Goal: Complete application form

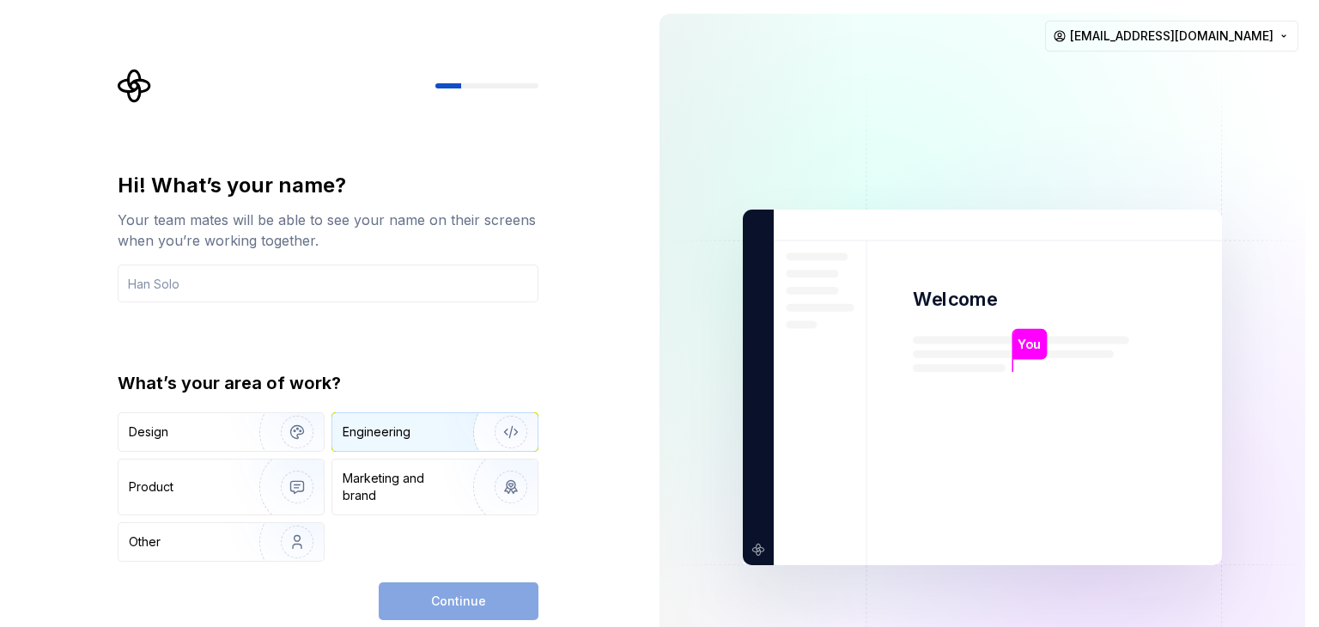
click at [420, 424] on div "Engineering" at bounding box center [411, 431] width 137 height 17
click at [214, 285] on input "text" at bounding box center [328, 283] width 421 height 38
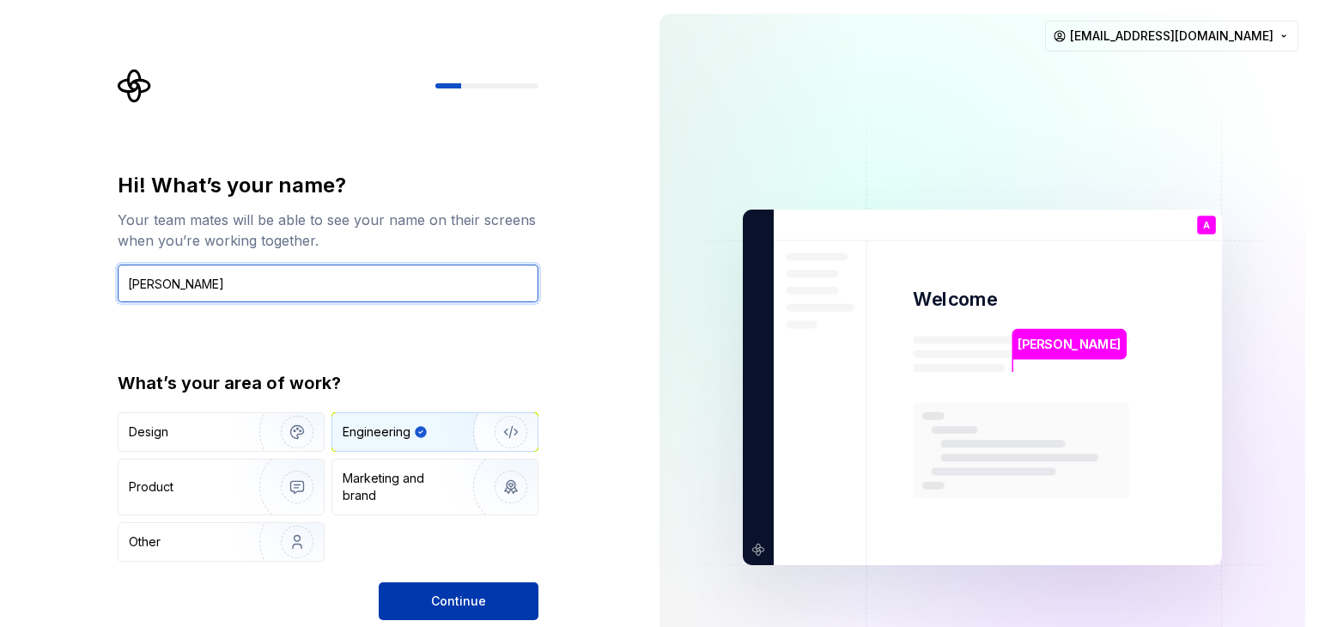
type input "Abdel-rahman"
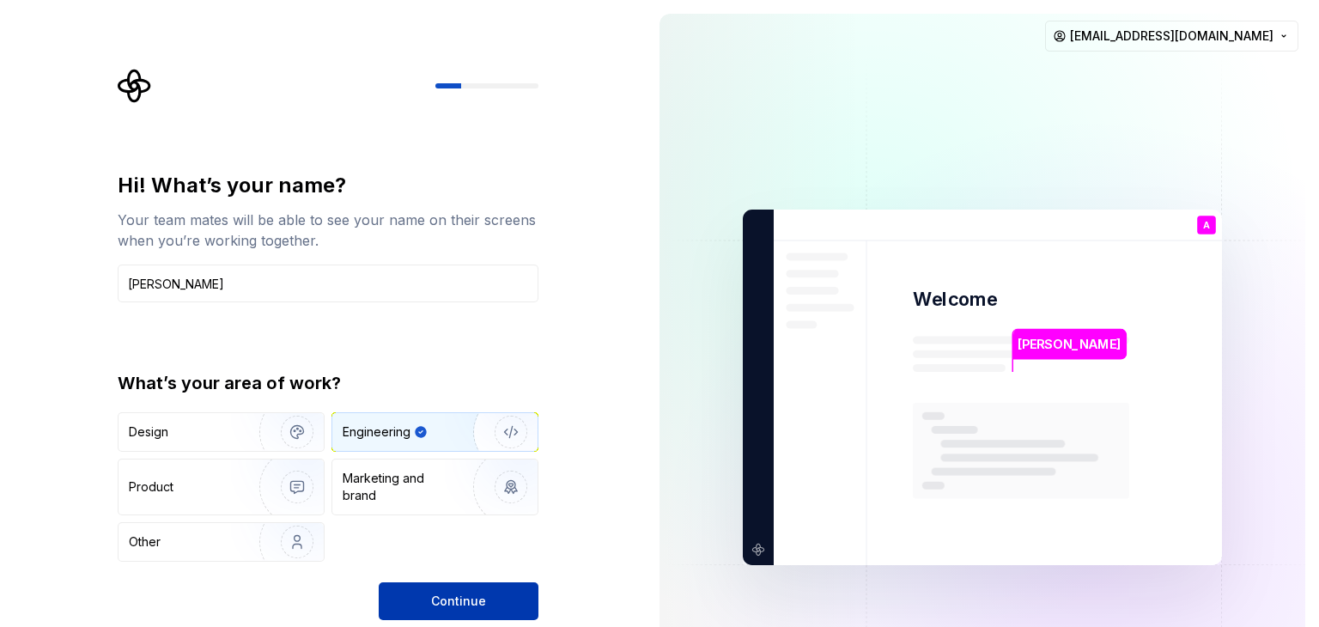
drag, startPoint x: 422, startPoint y: 582, endPoint x: 433, endPoint y: 606, distance: 26.2
click at [433, 606] on span "Continue" at bounding box center [458, 600] width 55 height 17
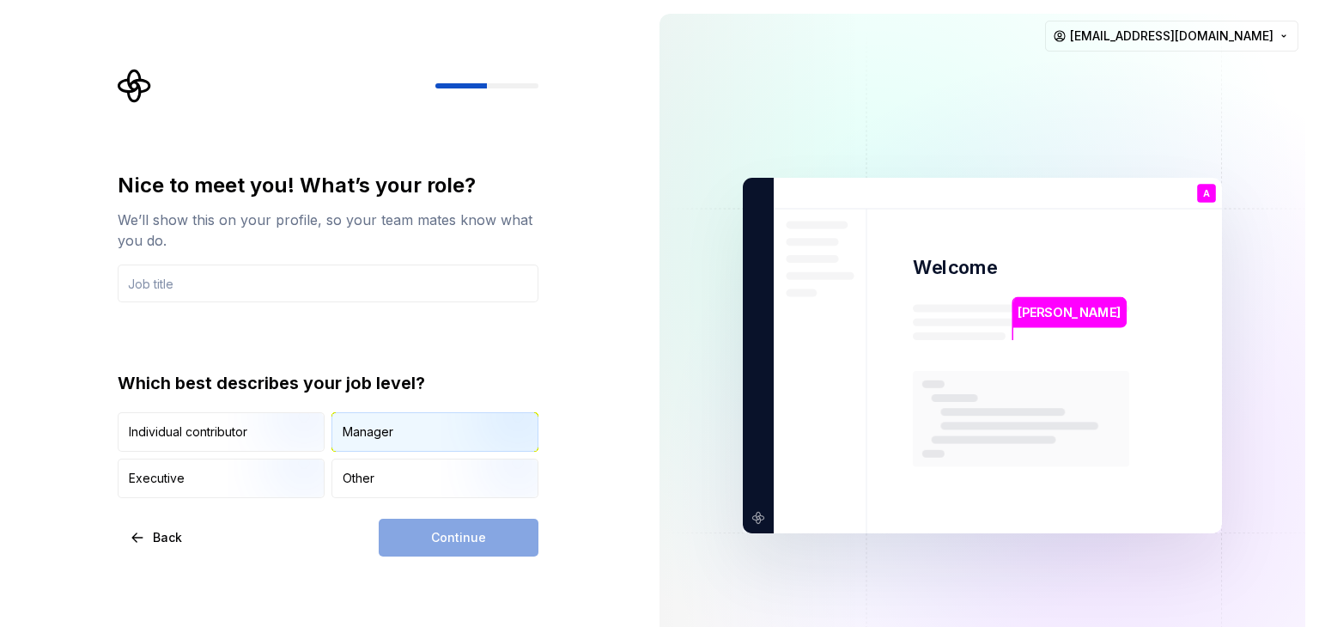
click at [355, 435] on div "Manager" at bounding box center [368, 431] width 51 height 17
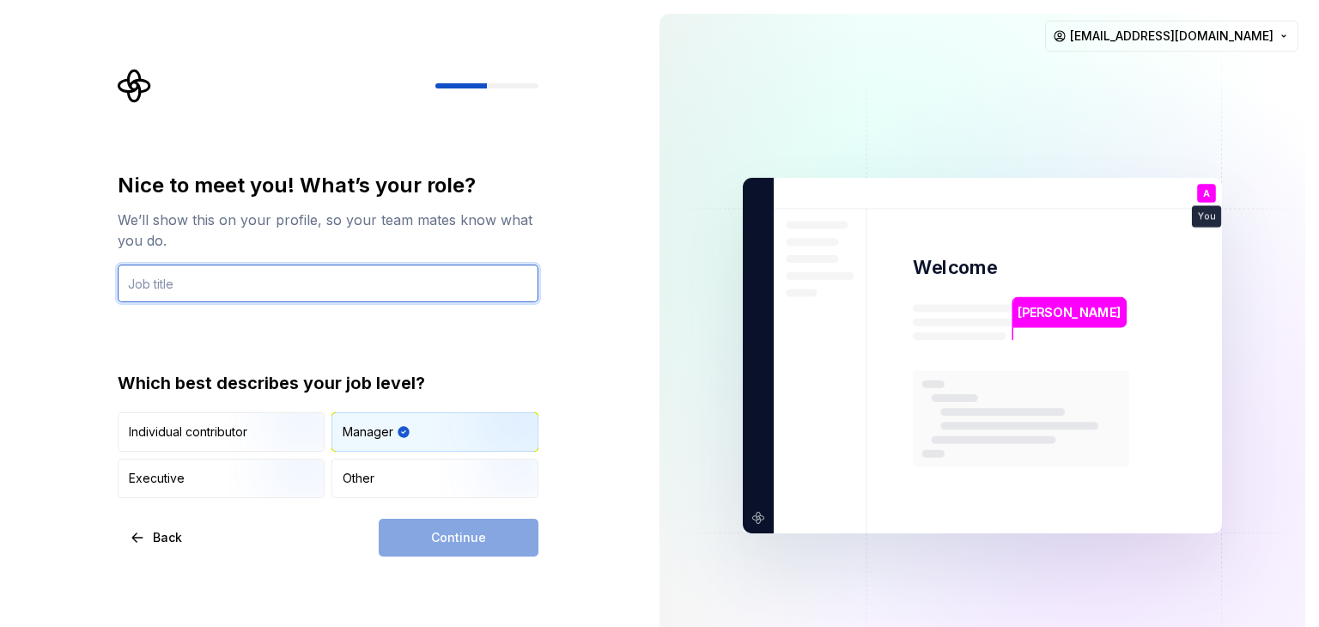
click at [412, 276] on input "text" at bounding box center [328, 283] width 421 height 38
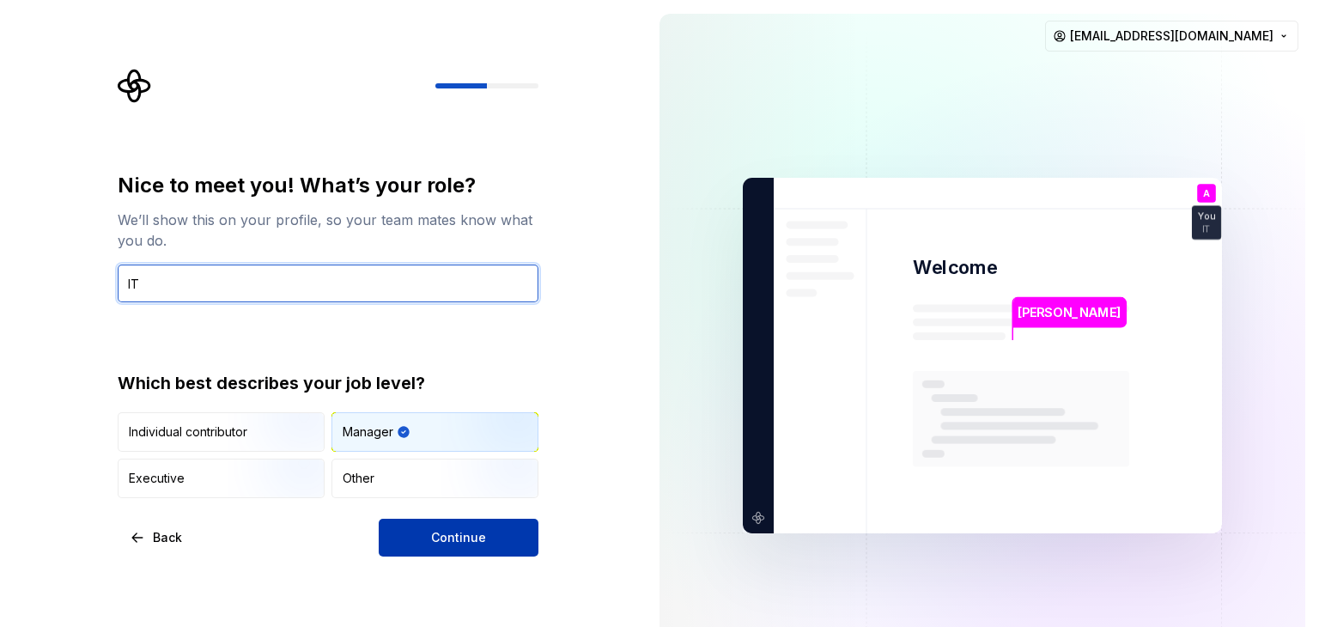
type input "IT"
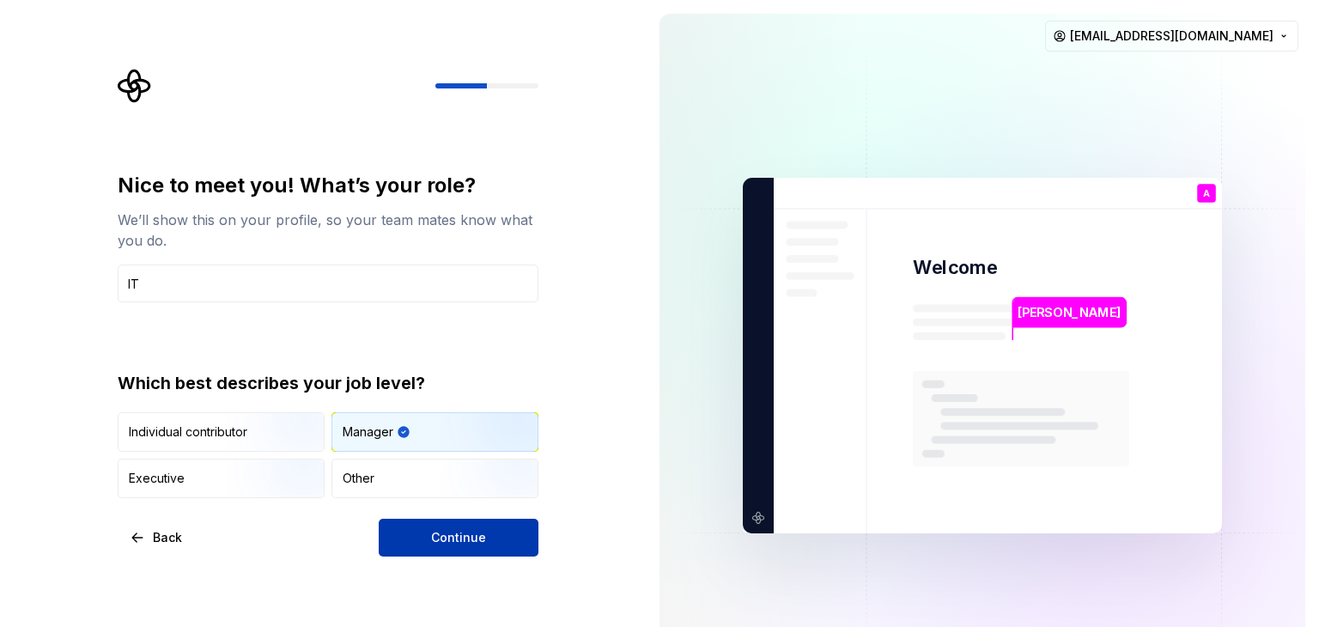
click at [481, 532] on span "Continue" at bounding box center [458, 537] width 55 height 17
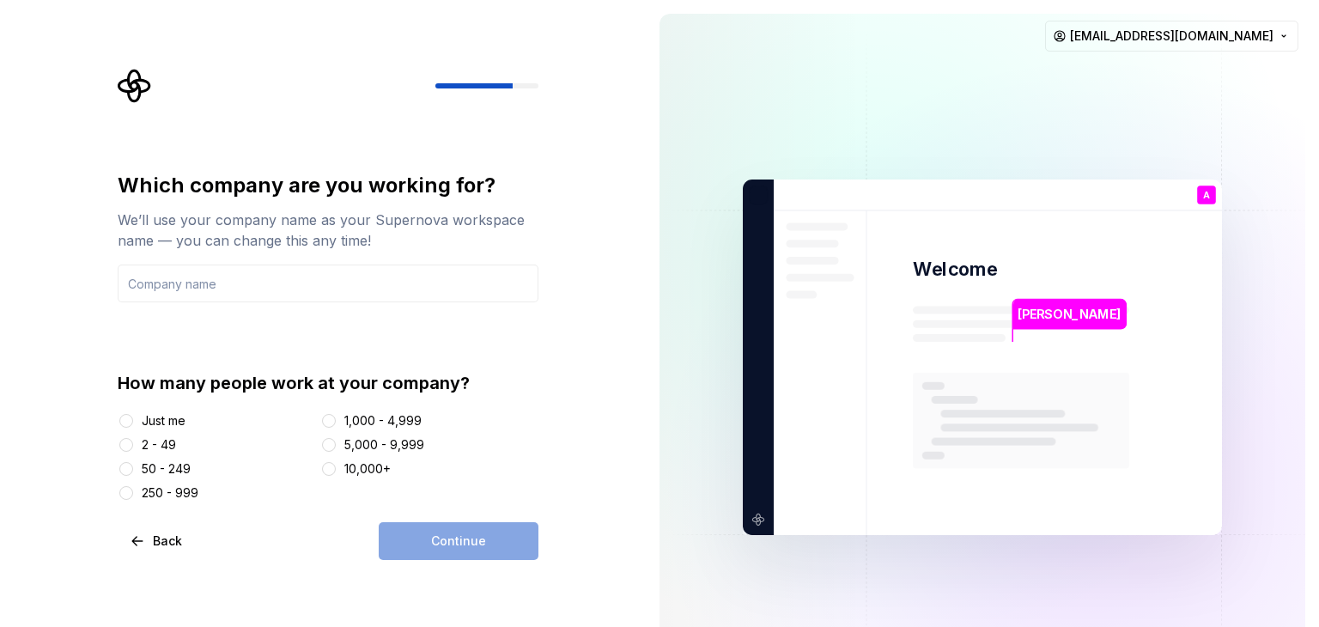
click at [171, 446] on div "2 - 49" at bounding box center [159, 444] width 34 height 17
click at [133, 446] on button "2 - 49" at bounding box center [126, 445] width 14 height 14
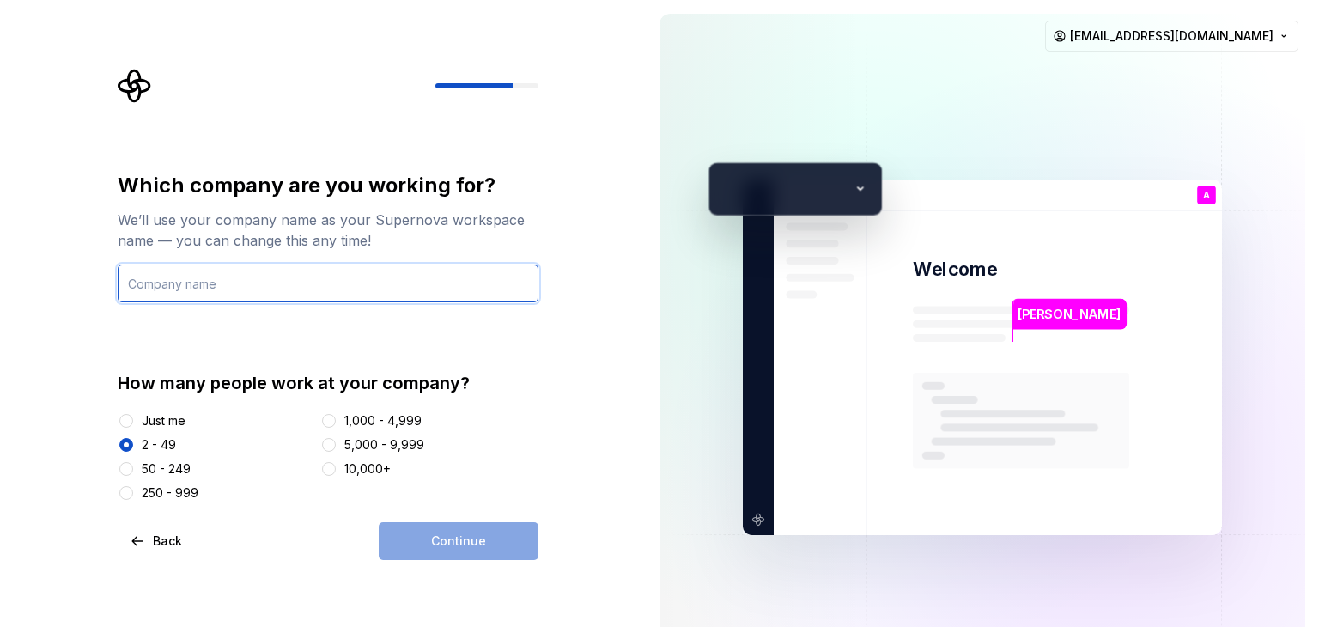
click at [357, 297] on input "text" at bounding box center [328, 283] width 421 height 38
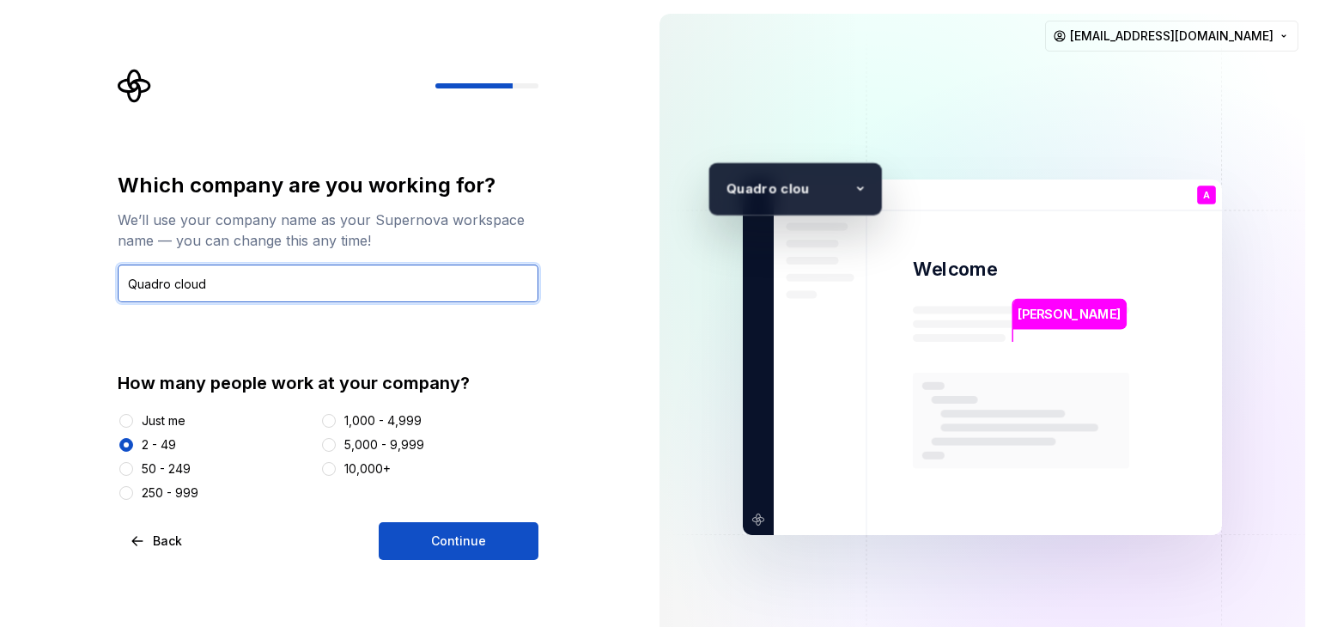
type input "Quadro cloud"
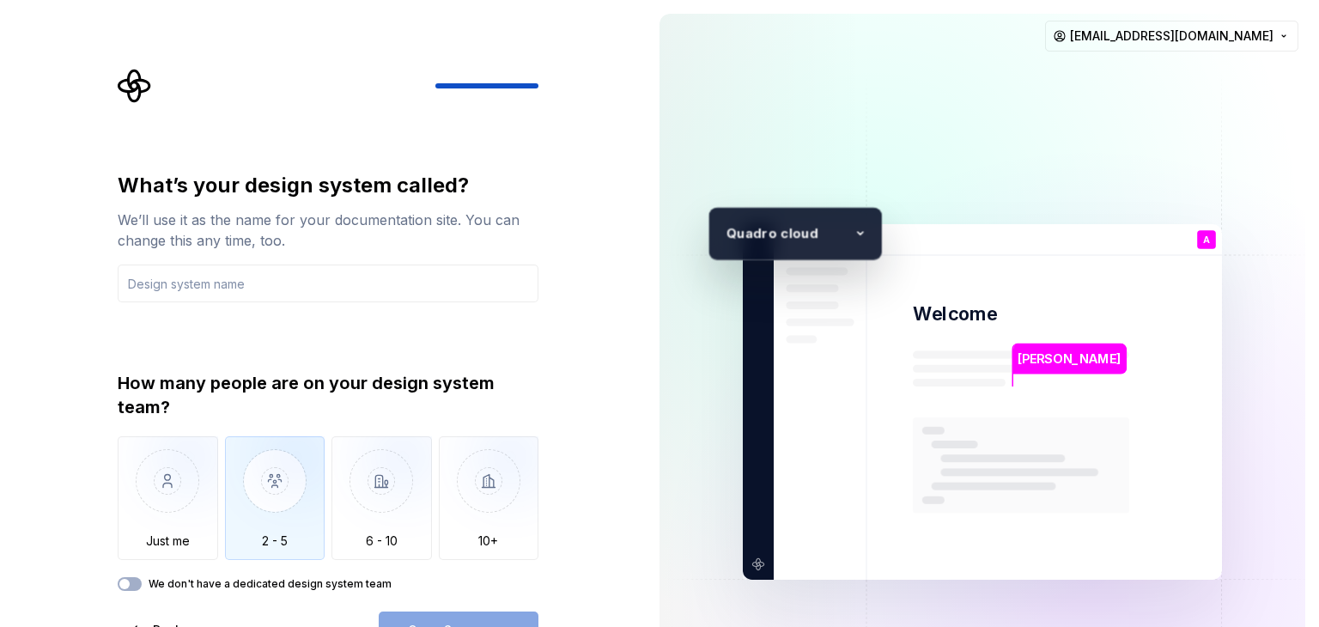
click at [293, 488] on img "button" at bounding box center [275, 493] width 100 height 115
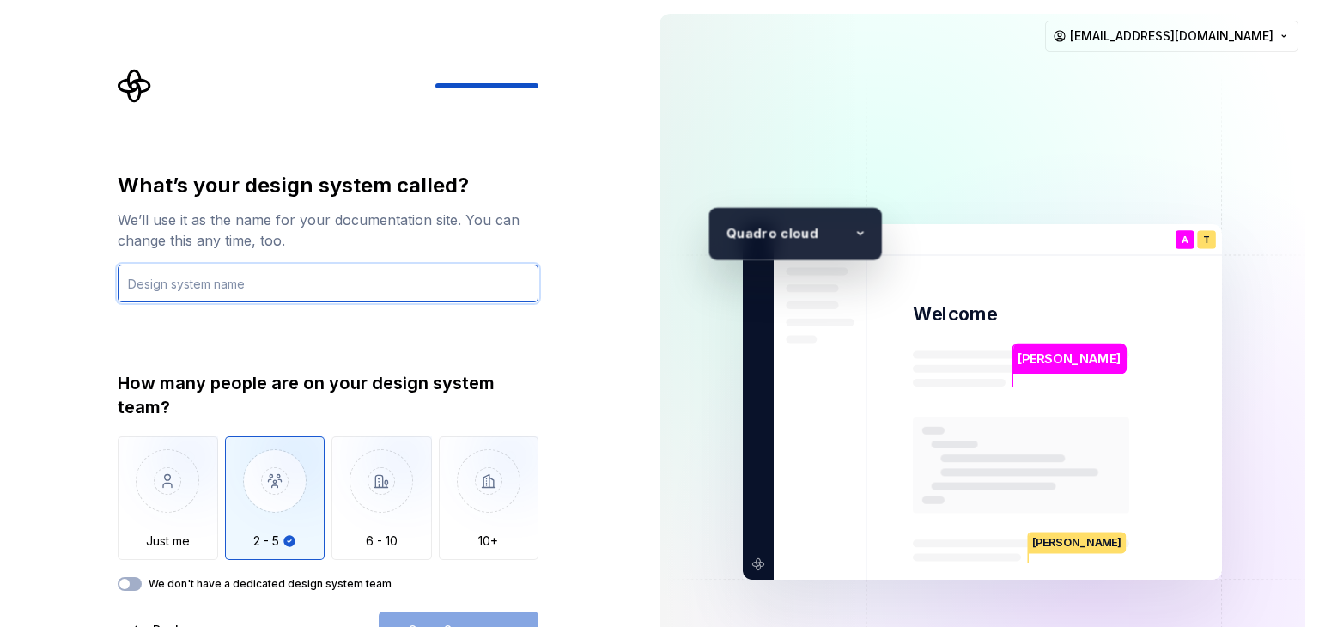
click at [416, 271] on input "text" at bounding box center [328, 283] width 421 height 38
type input "Program"
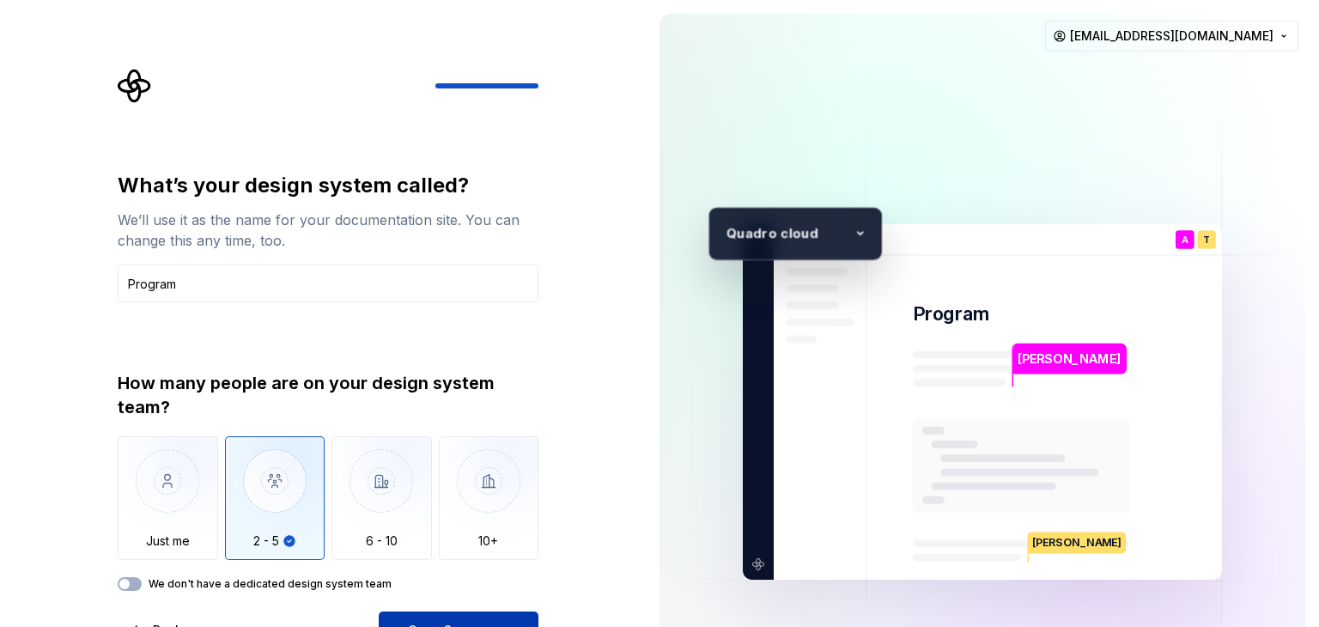
click at [485, 622] on span "Open Supernova" at bounding box center [458, 630] width 101 height 17
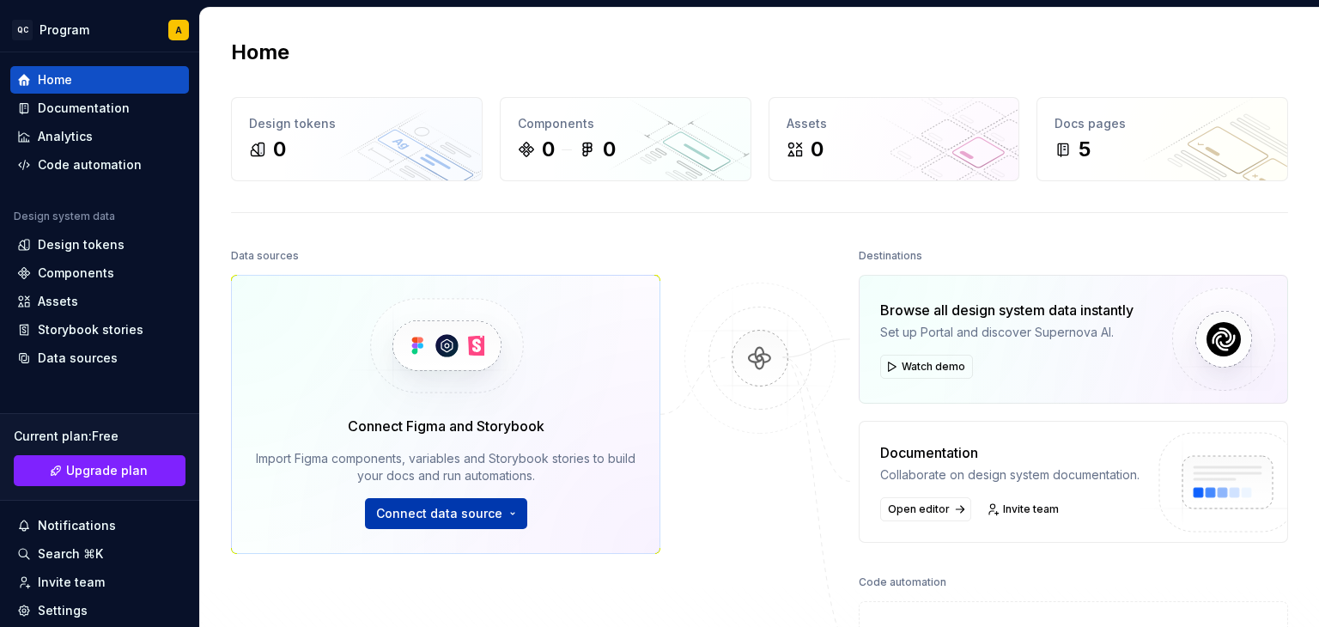
click at [483, 505] on span "Connect data source" at bounding box center [439, 513] width 126 height 17
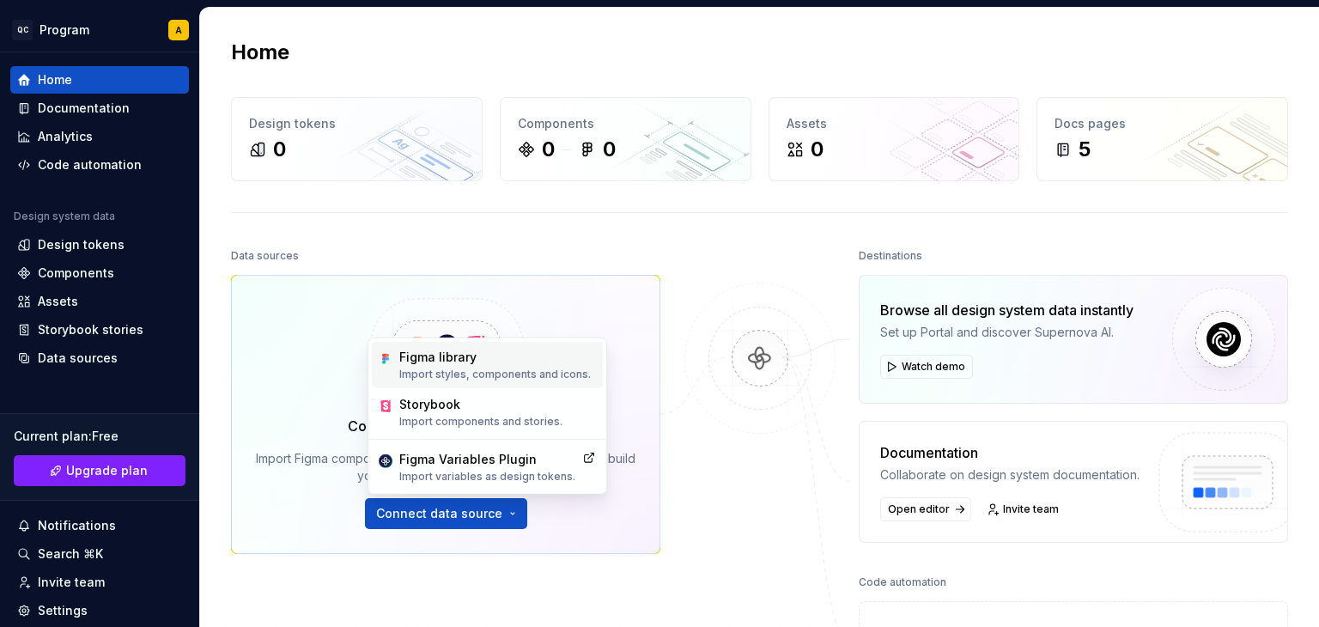
click at [534, 362] on div "Figma library" at bounding box center [494, 357] width 191 height 17
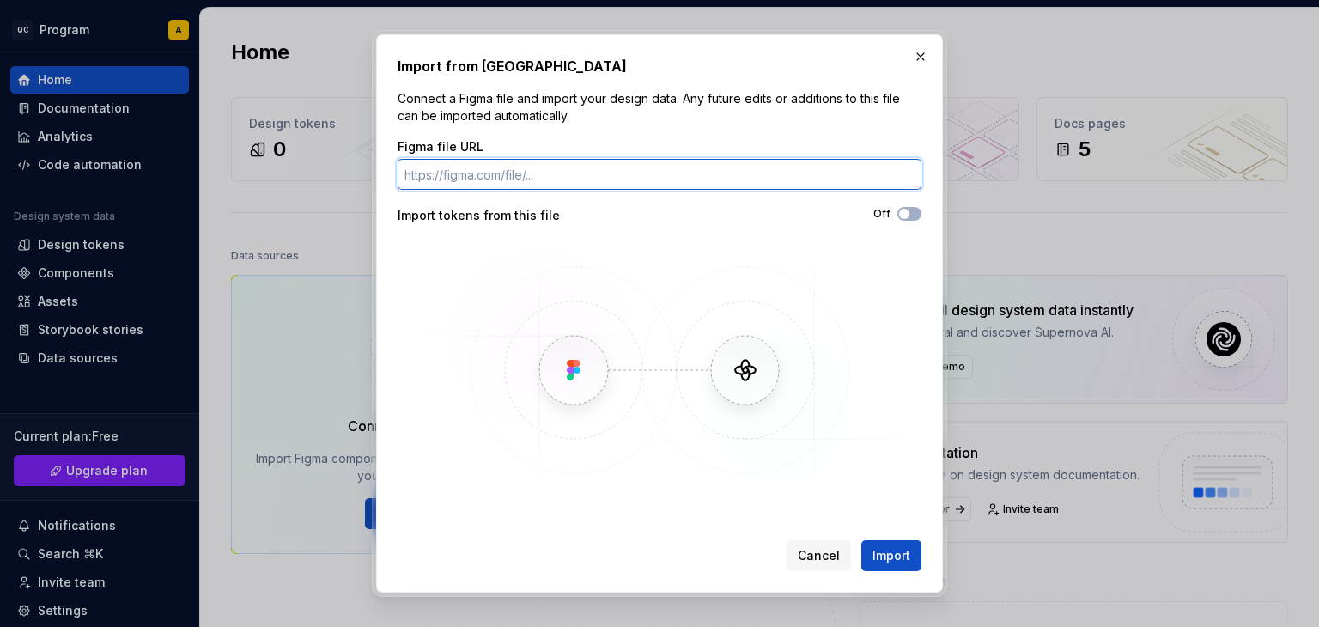
paste input "https://www.figma.com/files/project/457196374"
click at [861, 540] on button "Import" at bounding box center [891, 555] width 60 height 31
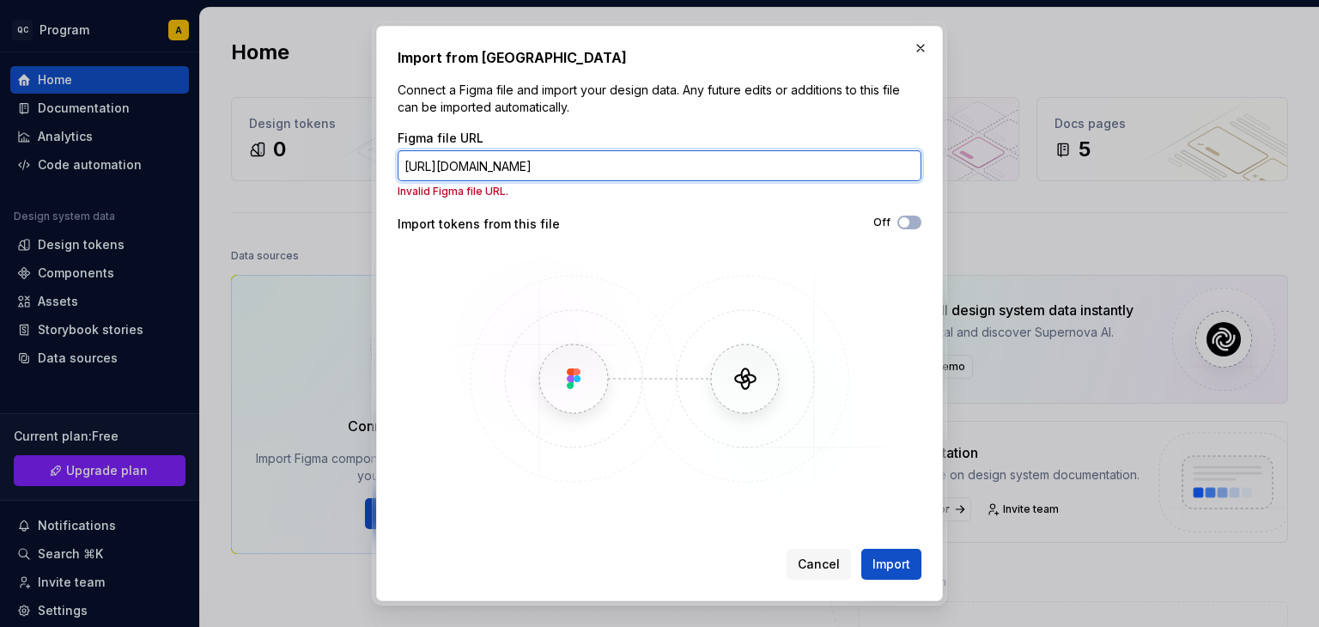
paste input "make/BkV2Fxa0TQG6fulSB61VNX/Mobile-App-Test-3--Copy-?t=8GzCXxTvcFRik0jH-6"
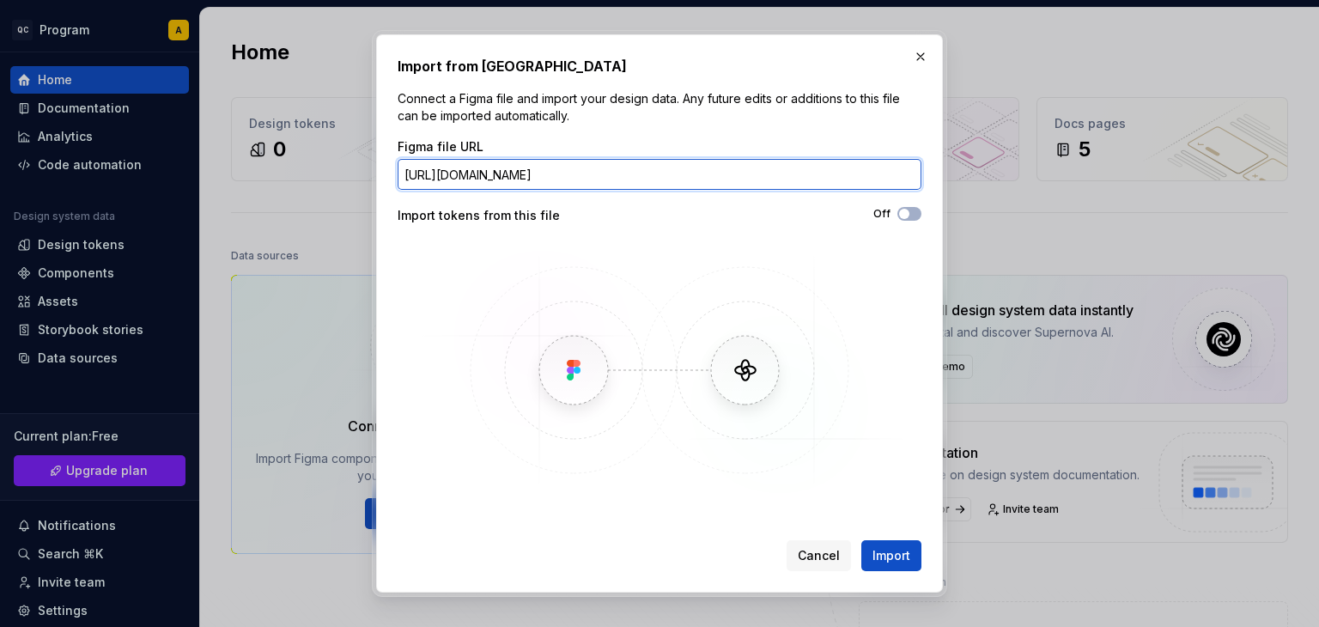
click at [861, 540] on button "Import" at bounding box center [891, 555] width 60 height 31
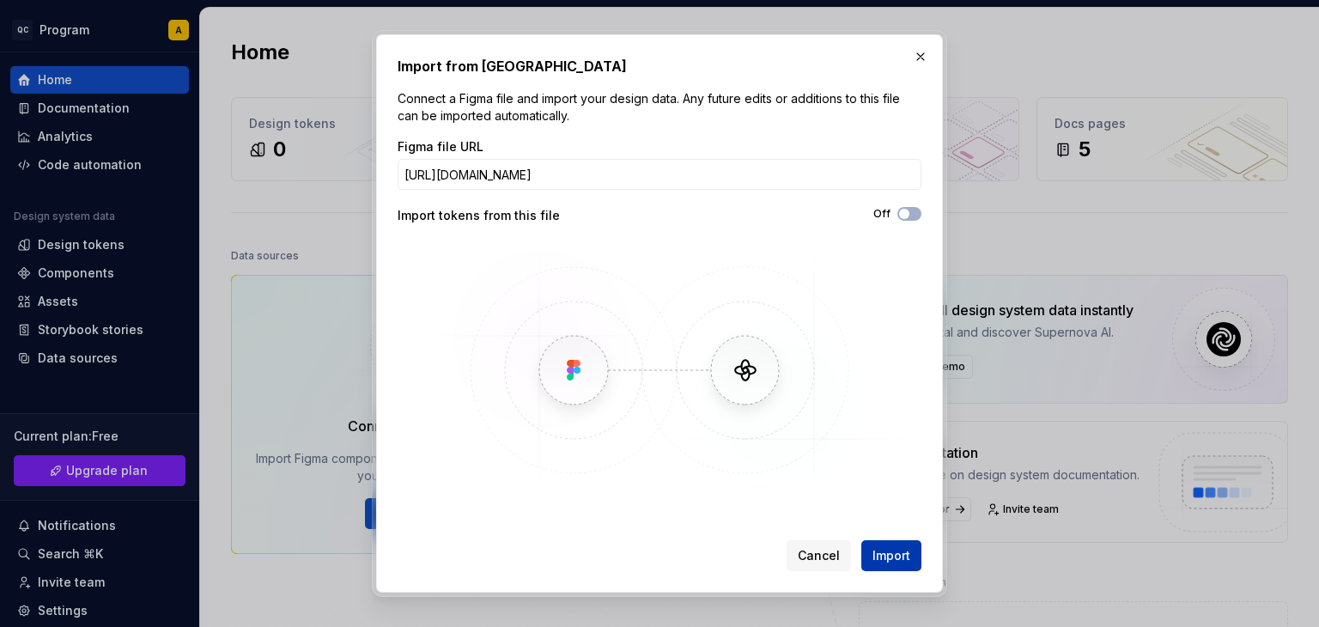
scroll to position [0, 0]
click at [903, 561] on span "Import" at bounding box center [891, 555] width 38 height 17
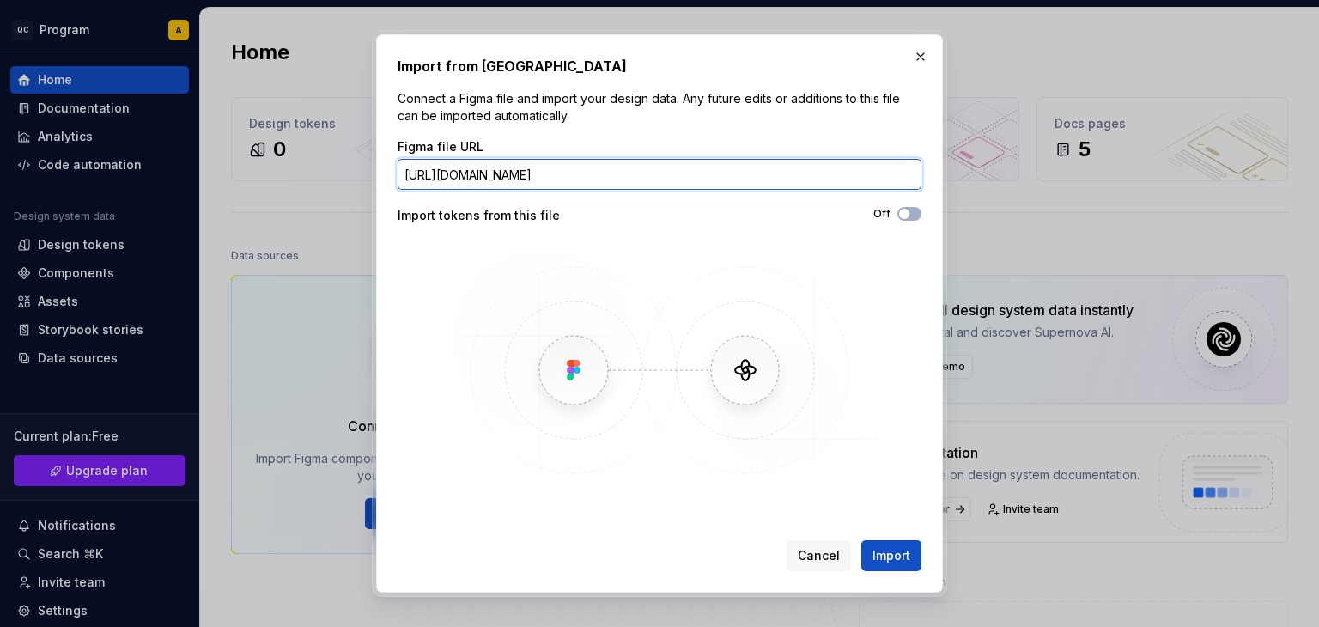
click at [673, 186] on input "https://www.figma.com/make/BkV2Fxa0TQG6fulSB61VNX/Mobile-App-Test-3--Copy-?t=8G…" at bounding box center [659, 174] width 524 height 31
paste input "files/project/459568935"
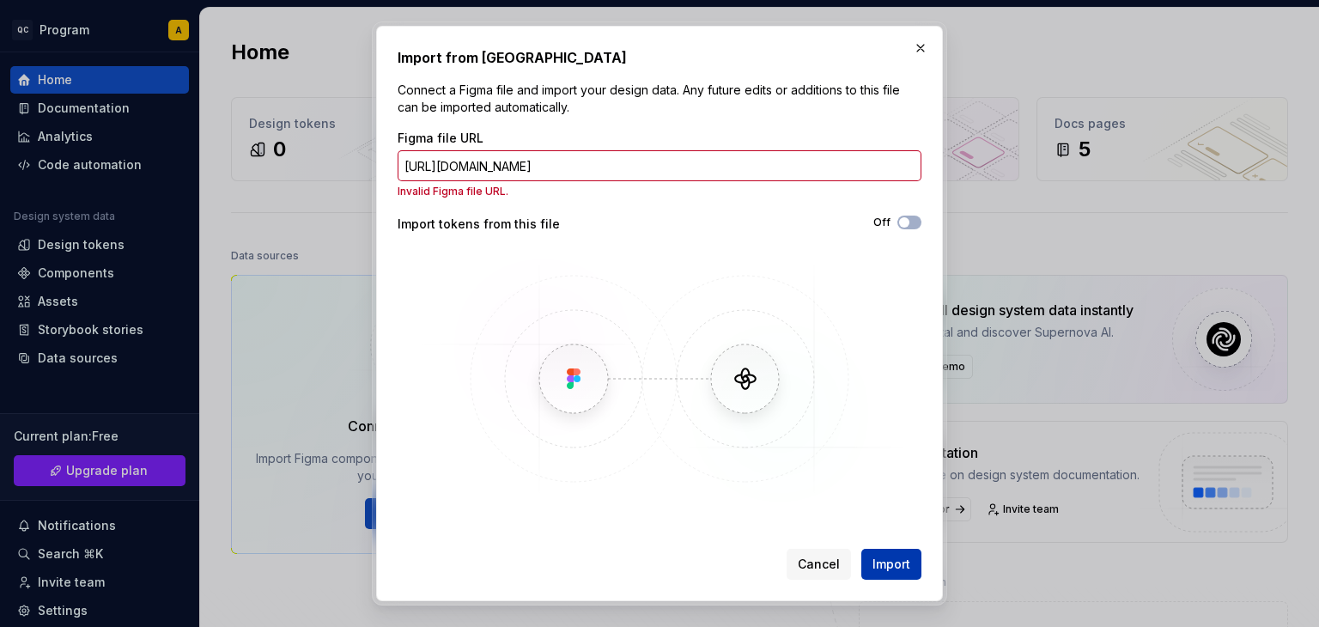
click at [888, 574] on button "Import" at bounding box center [891, 564] width 60 height 31
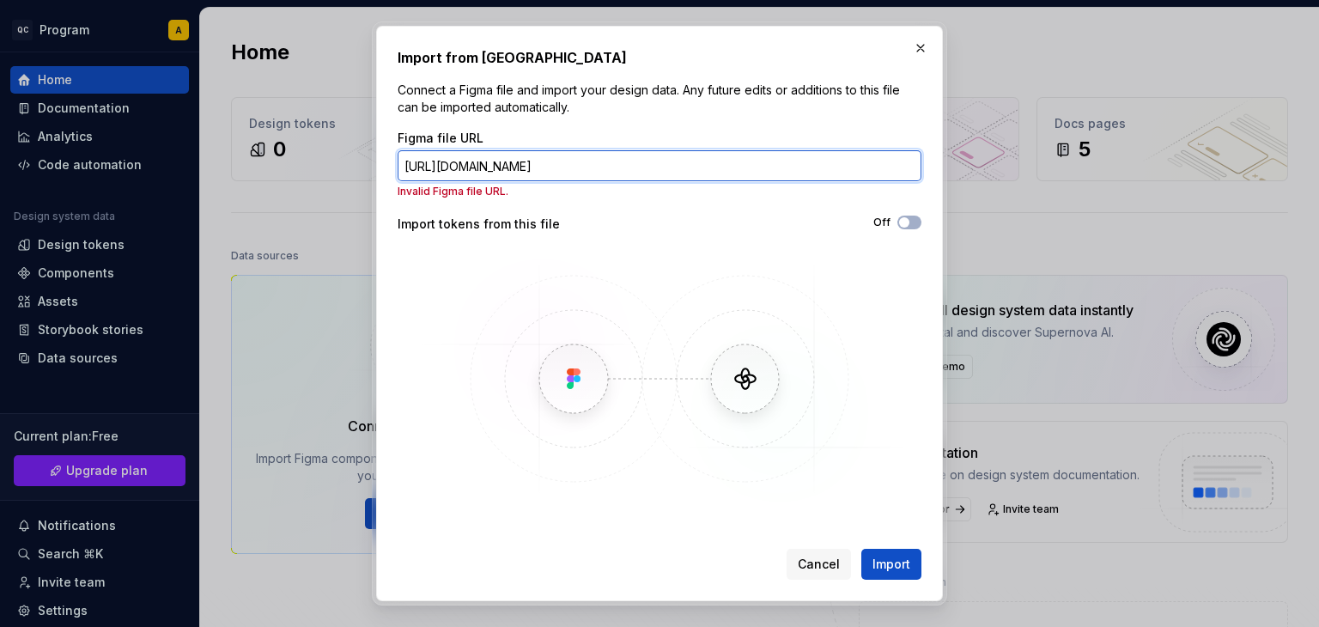
paste input "make/8mkBA5HPNZNgfFublhpZFI/Untitled?t=D9zJ0Q8NXVHyXXXM-6"
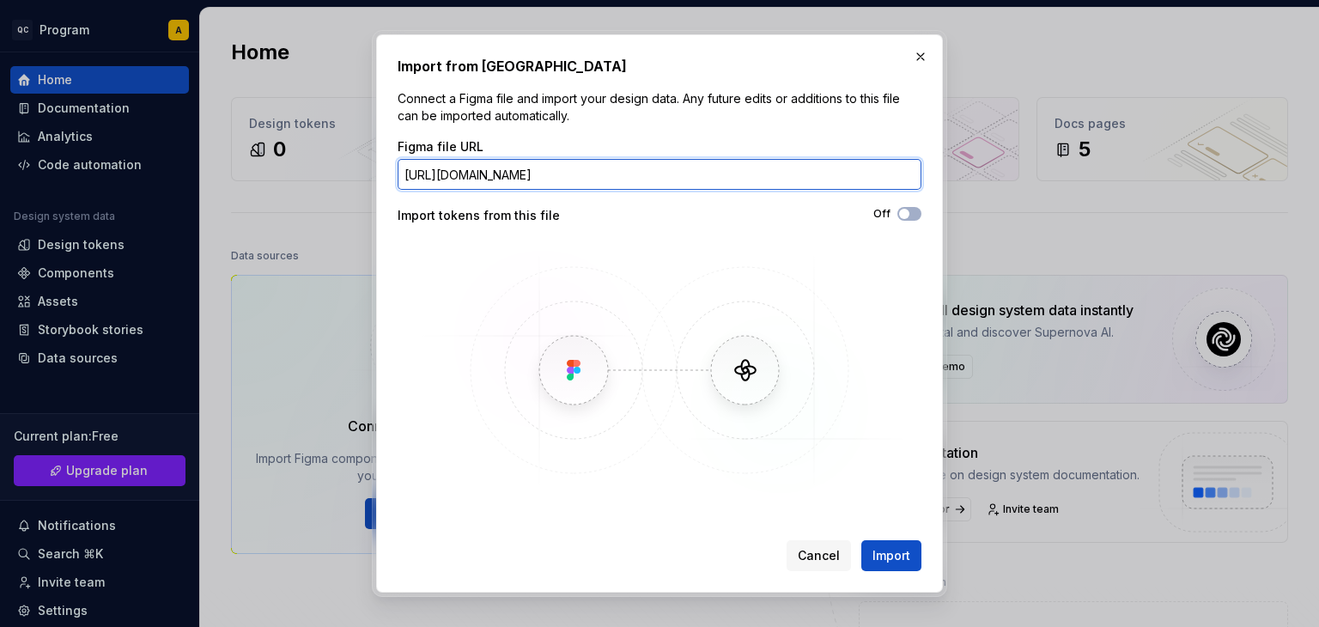
paste input "ynOvQFRiB48CX1sYvaSt6i/Mobile-App-Test-3?t=wo894Eu6IVqrPN1Q"
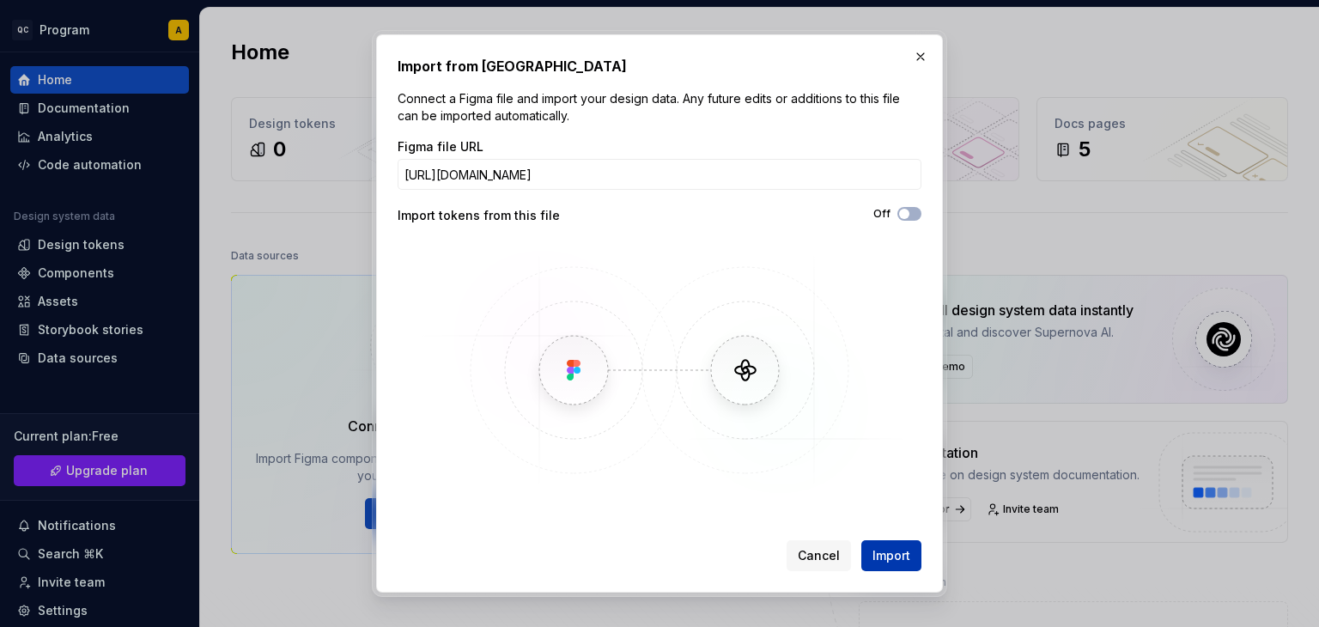
click at [901, 556] on span "Import" at bounding box center [891, 555] width 38 height 17
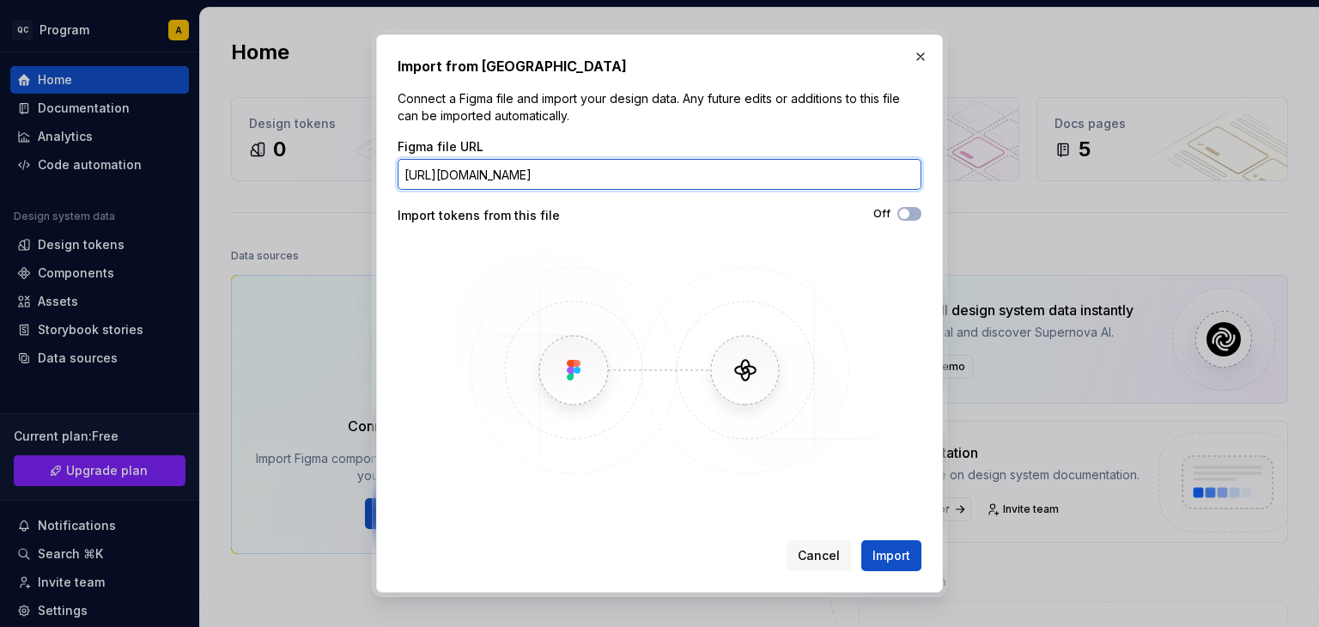
click at [749, 169] on input "https://www.figma.com/make/ynOvQFRiB48CX1sYvaSt6i/Mobile-App-Test-3?t=wo894Eu6I…" at bounding box center [659, 174] width 524 height 31
paste input "node-id=0-1&t=d9NT7chptafz4GuP-1"
type input "https://www.figma.com/make/ynOvQFRiB48CX1sYvaSt6i/Mobile-App-Test-3?node-id=0-1…"
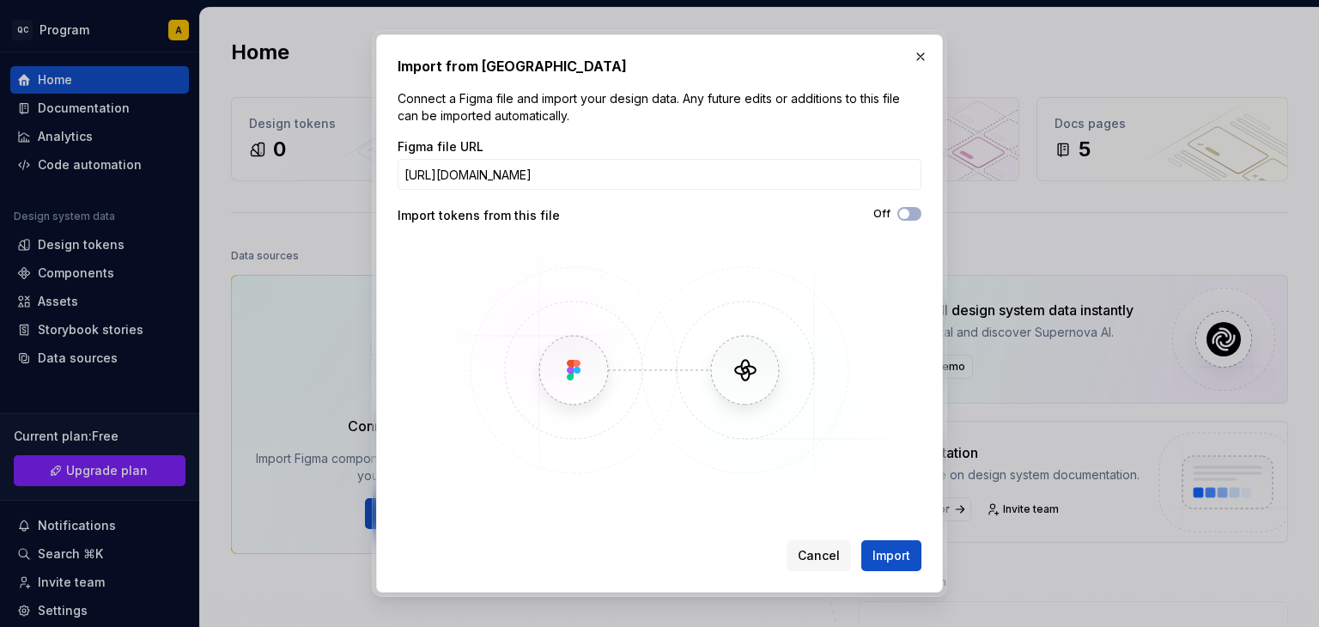
scroll to position [0, 0]
click at [907, 571] on div "Import from Figma Connect a Figma file and import your design data. Any future …" at bounding box center [659, 313] width 567 height 558
click at [900, 548] on span "Import" at bounding box center [891, 555] width 38 height 17
